Goal: Information Seeking & Learning: Learn about a topic

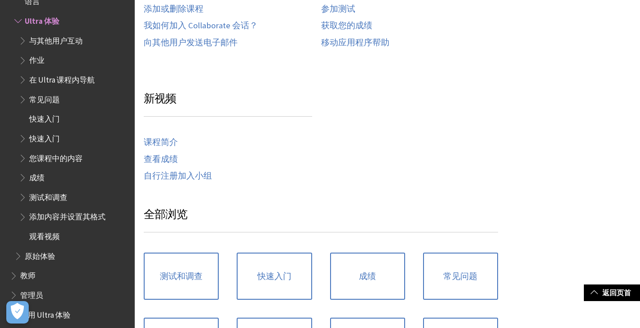
scroll to position [449, 0]
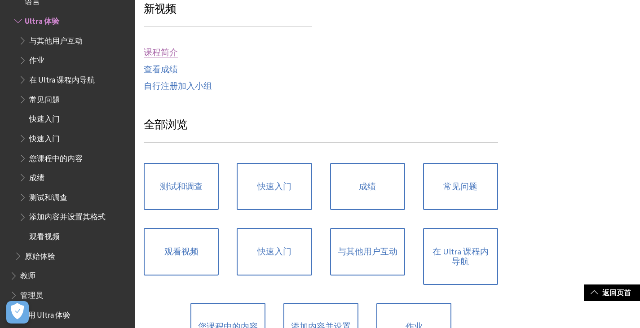
click at [164, 54] on link "课程简介" at bounding box center [161, 53] width 34 height 10
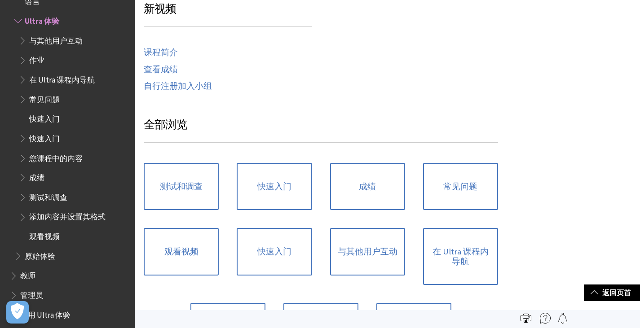
scroll to position [269, 0]
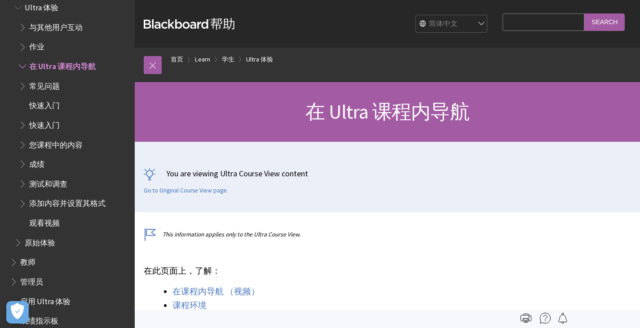
scroll to position [240, 0]
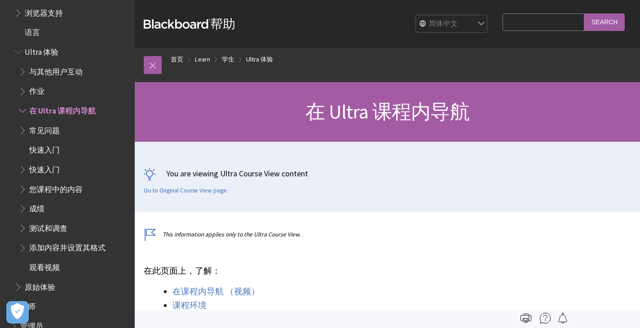
click at [49, 90] on span "作业" at bounding box center [74, 91] width 110 height 15
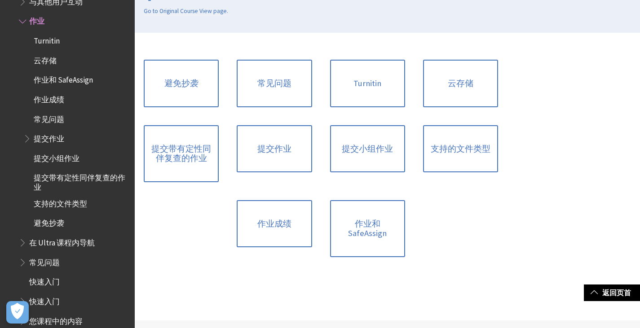
scroll to position [225, 0]
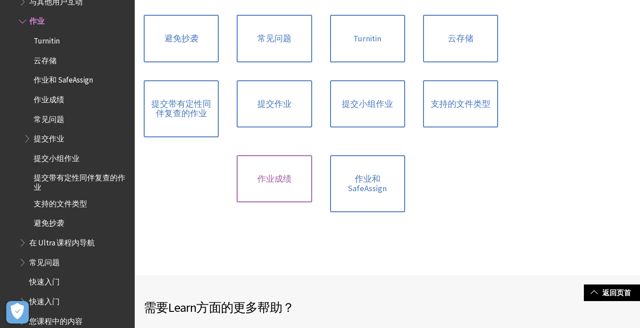
click at [282, 163] on link "作业成绩" at bounding box center [274, 179] width 75 height 48
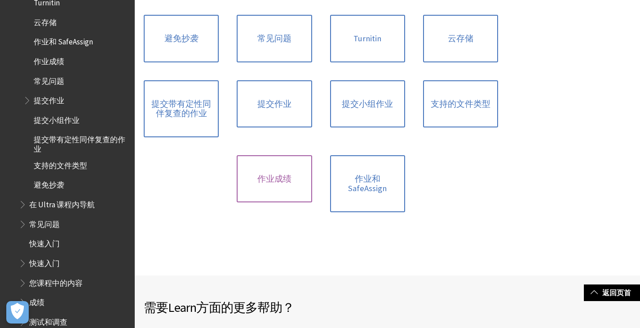
scroll to position [400, 0]
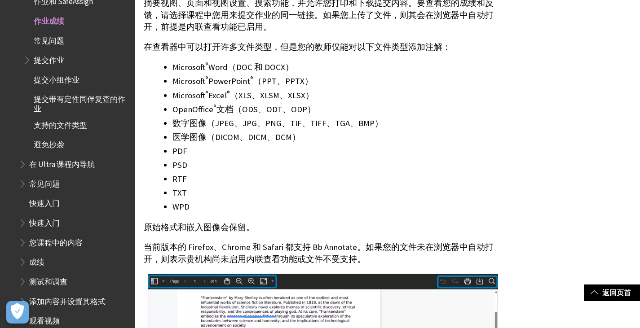
scroll to position [988, 0]
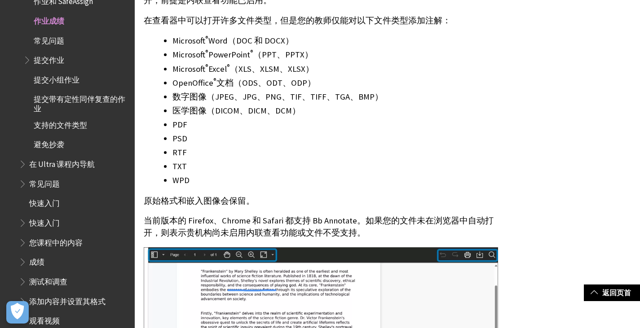
click at [41, 182] on span "常见问题" at bounding box center [44, 183] width 31 height 12
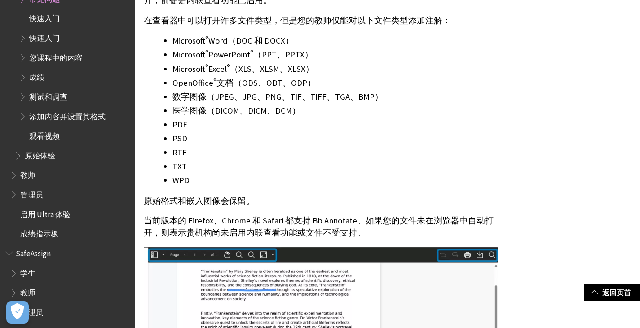
scroll to position [575, 0]
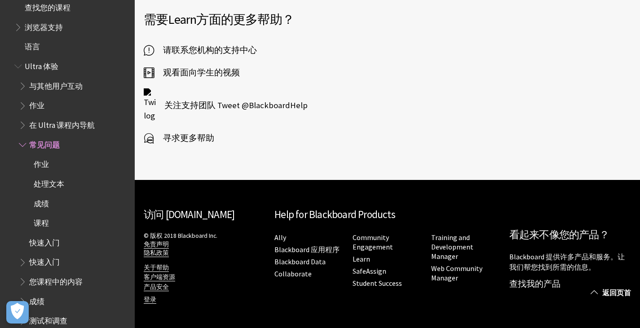
scroll to position [215, 0]
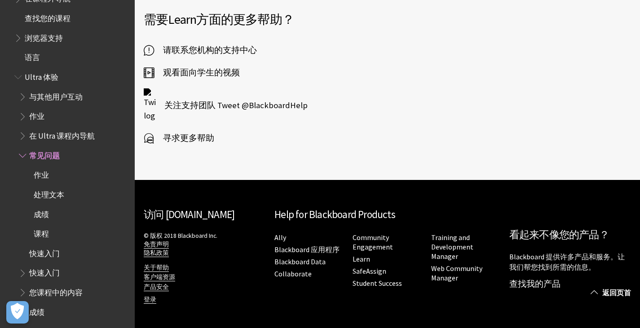
click at [190, 74] on span "观看面向学生的视频" at bounding box center [197, 72] width 86 height 13
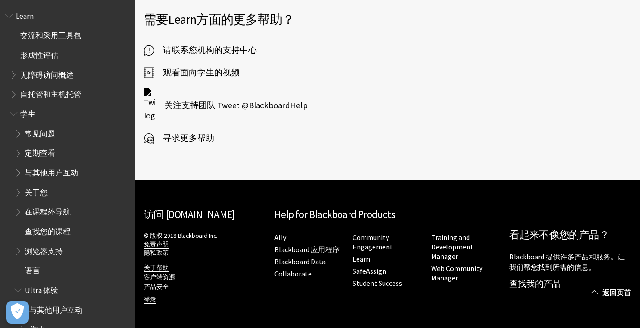
scroll to position [0, 0]
click at [16, 116] on span "Book outline for Blackboard Learn Help" at bounding box center [14, 113] width 9 height 11
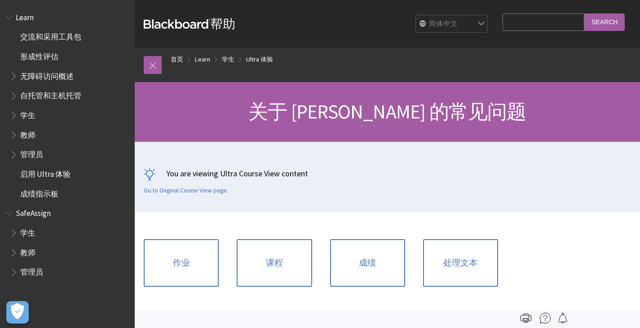
click at [558, 26] on input "Search Query" at bounding box center [544, 22] width 82 height 18
click at [17, 115] on span "Book outline for Blackboard Learn Help" at bounding box center [14, 113] width 9 height 11
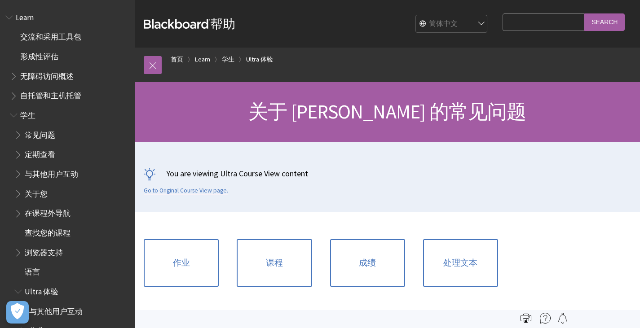
click at [20, 133] on span "Book outline for Blackboard Learn Help" at bounding box center [18, 133] width 9 height 11
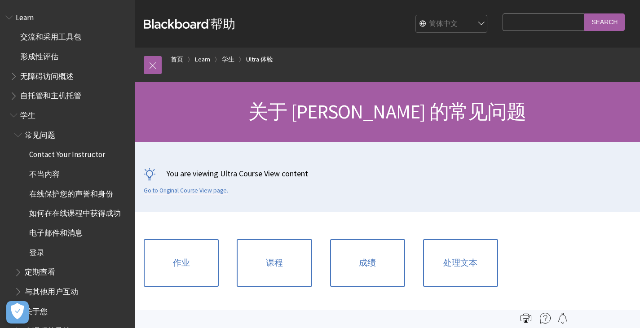
click at [16, 136] on span "Book outline for Blackboard Learn Help" at bounding box center [18, 133] width 9 height 11
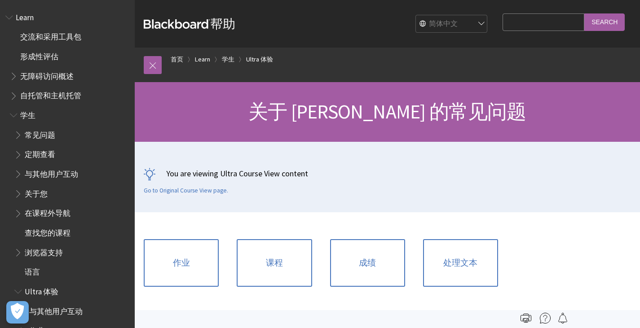
click at [15, 153] on span "Book outline for Blackboard Learn Help" at bounding box center [18, 152] width 9 height 11
click at [15, 177] on span "Book outline for Blackboard Learn Help" at bounding box center [18, 172] width 9 height 11
click at [154, 64] on link at bounding box center [153, 65] width 18 height 18
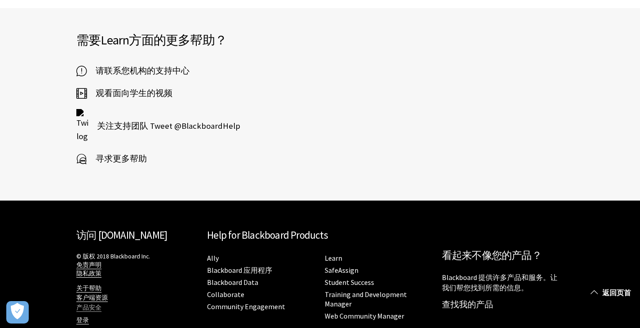
scroll to position [353, 0]
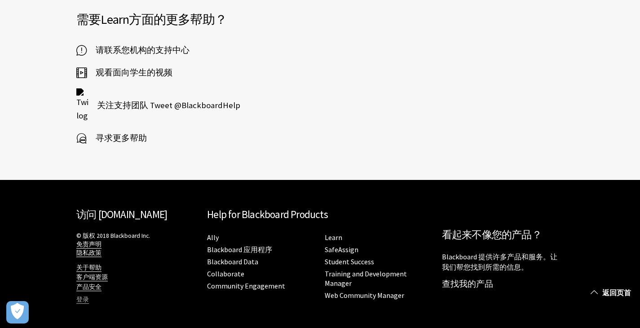
click at [82, 302] on link "登录" at bounding box center [82, 300] width 13 height 8
